Goal: Task Accomplishment & Management: Manage account settings

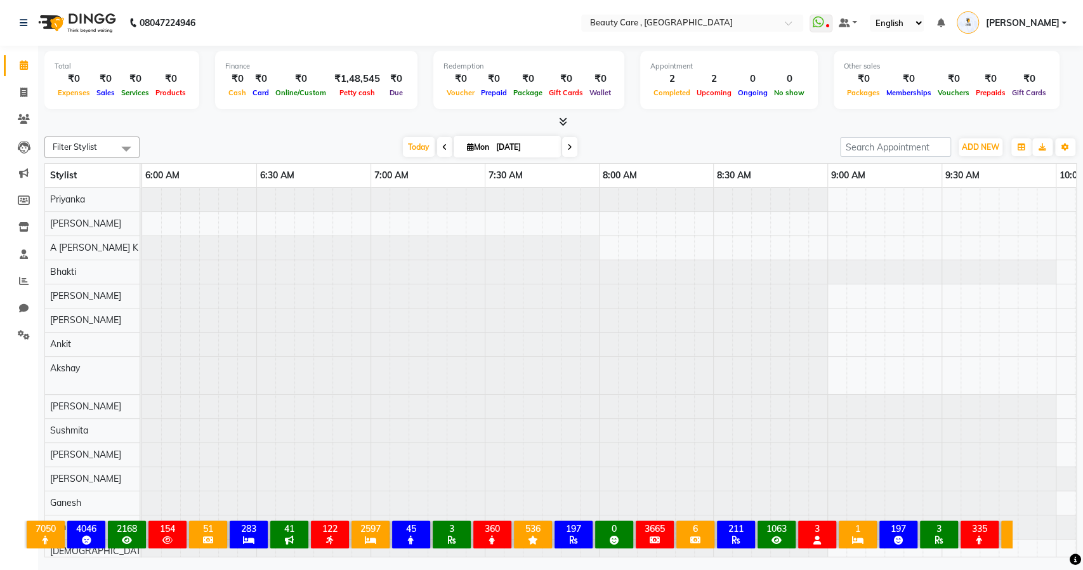
click at [1037, 20] on span "[PERSON_NAME]" at bounding box center [1022, 22] width 74 height 13
click at [1004, 95] on link "Sign out" at bounding box center [1001, 91] width 116 height 20
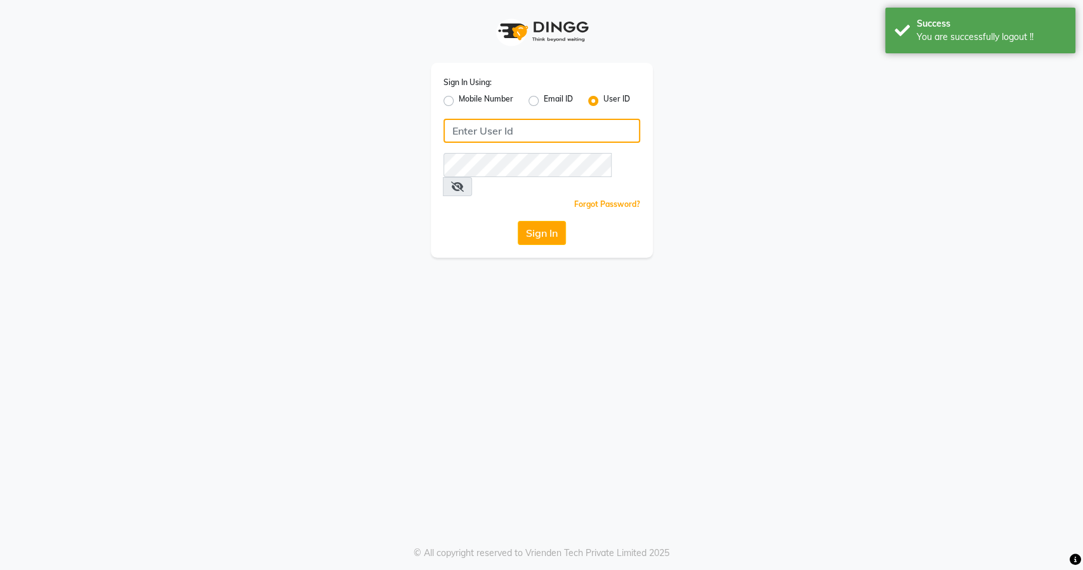
click at [520, 131] on input "Username" at bounding box center [541, 131] width 197 height 24
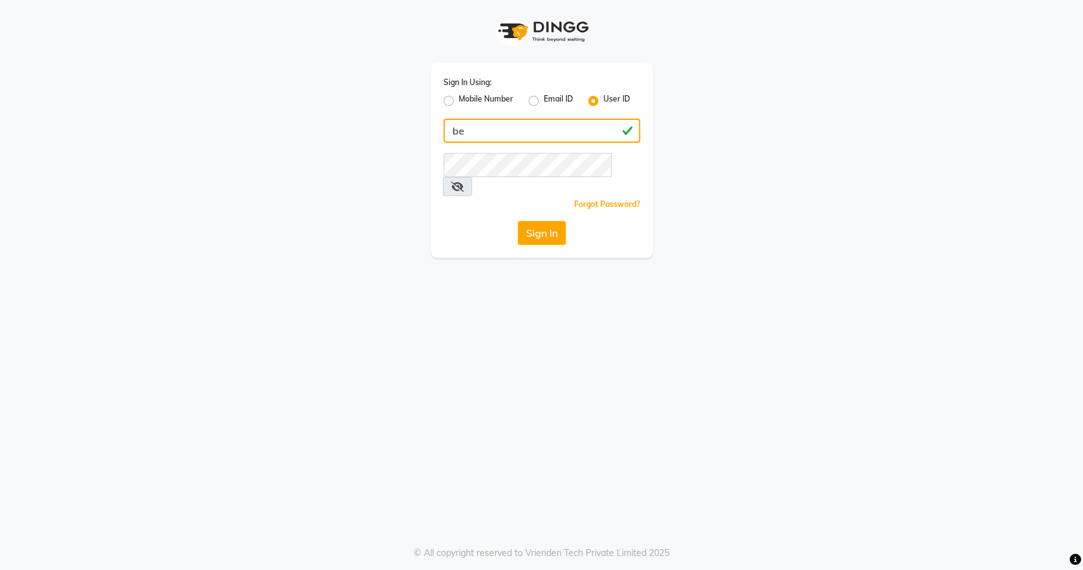
type input "bellaglamourra123"
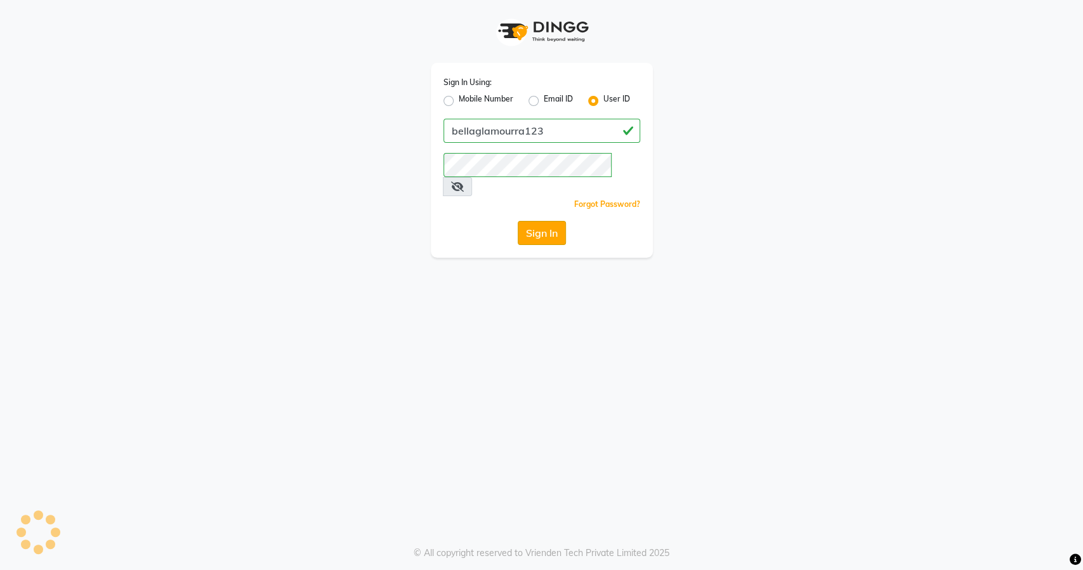
click at [547, 221] on button "Sign In" at bounding box center [542, 233] width 48 height 24
